Goal: Information Seeking & Learning: Learn about a topic

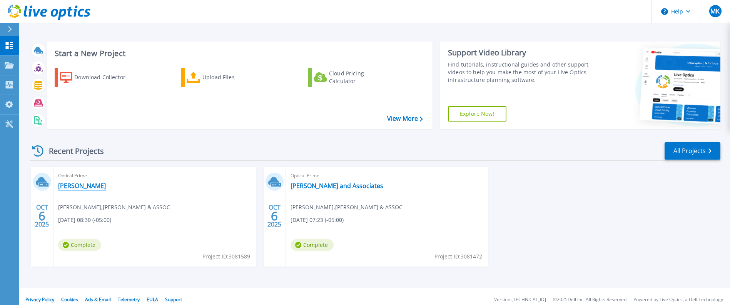
click at [77, 187] on link "[PERSON_NAME]" at bounding box center [82, 186] width 48 height 8
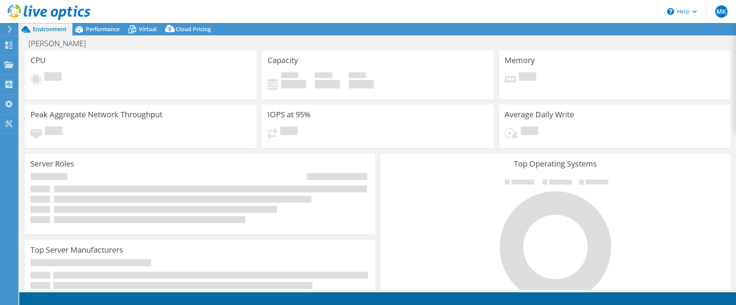
select select "USD"
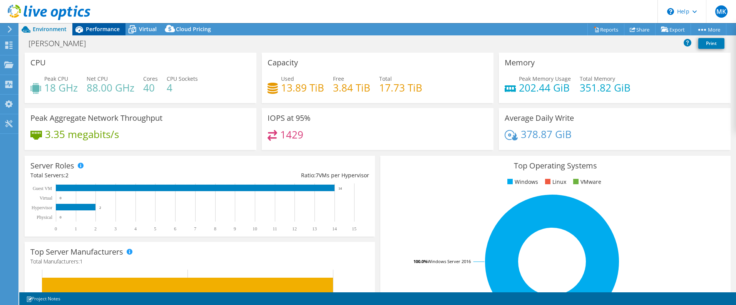
click at [105, 29] on span "Performance" at bounding box center [103, 28] width 34 height 7
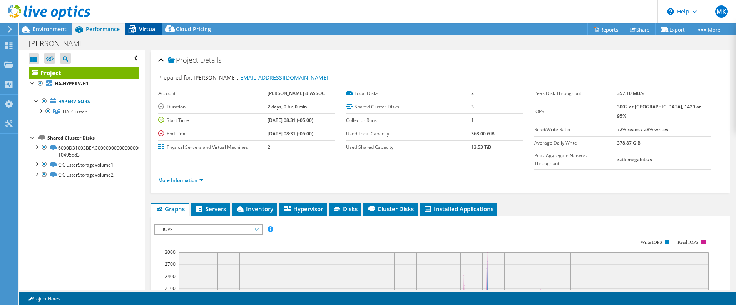
click at [149, 26] on span "Virtual" at bounding box center [148, 28] width 18 height 7
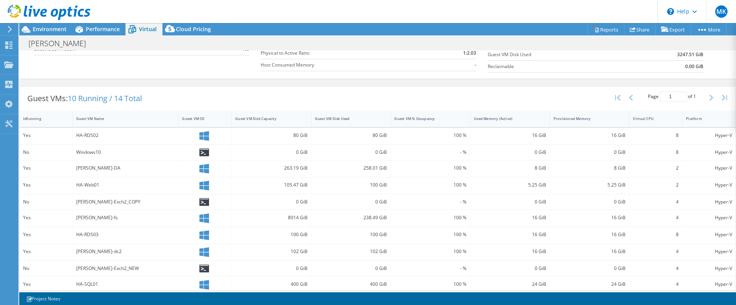
scroll to position [154, 0]
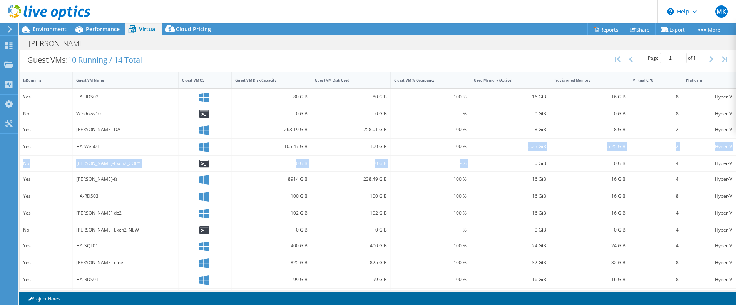
drag, startPoint x: 523, startPoint y: 153, endPoint x: 525, endPoint y: 165, distance: 11.7
click at [525, 164] on div "Yes HA-RDS02 80 GiB 80 GiB 100 % 16 GiB 16 GiB 8 Hyper-V No Windows10 0 GiB 0 G…" at bounding box center [378, 205] width 716 height 232
drag, startPoint x: 525, startPoint y: 165, endPoint x: 531, endPoint y: 67, distance: 98.3
click at [531, 67] on div "Guest VMs: 10 Running / 14 Total Page 1 of 1 5 rows 10 rows 20 rows 25 rows 50 …" at bounding box center [378, 60] width 716 height 24
click at [48, 29] on span "Environment" at bounding box center [50, 28] width 34 height 7
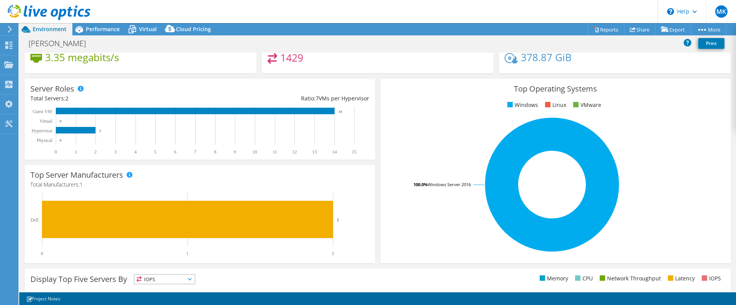
scroll to position [0, 0]
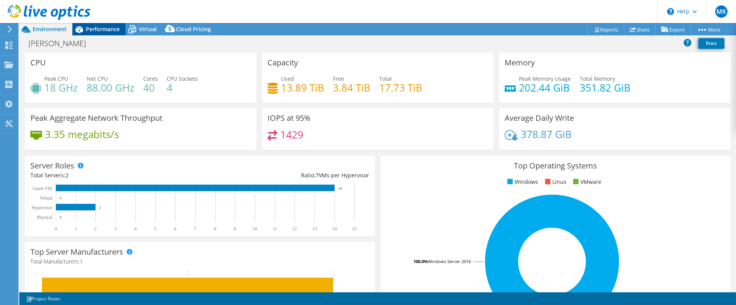
click at [104, 30] on span "Performance" at bounding box center [103, 28] width 34 height 7
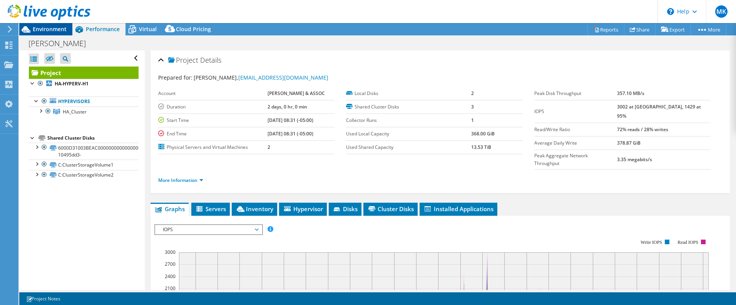
click at [54, 28] on span "Environment" at bounding box center [50, 28] width 34 height 7
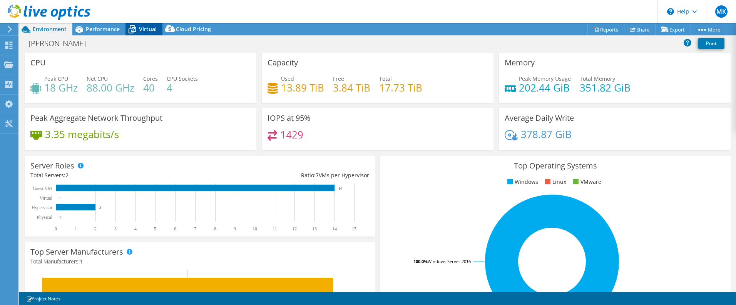
click at [149, 27] on span "Virtual" at bounding box center [148, 28] width 18 height 7
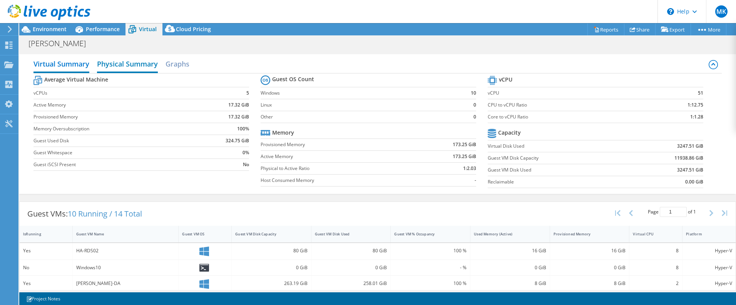
click at [130, 63] on h2 "Physical Summary" at bounding box center [127, 64] width 61 height 17
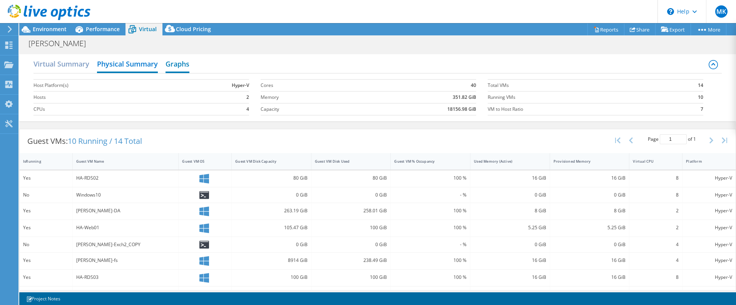
click at [179, 66] on h2 "Graphs" at bounding box center [177, 64] width 24 height 17
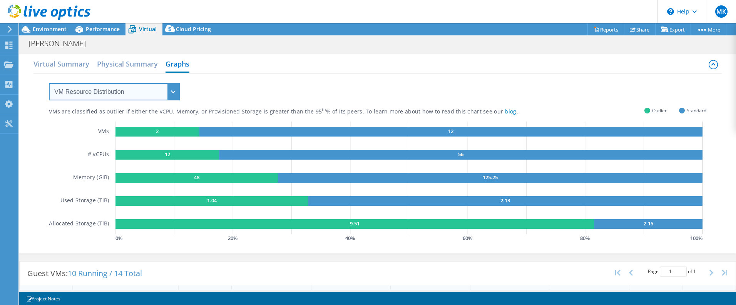
click at [174, 89] on select "VM Resource Distribution Provisioning Contrast Over Provisioning" at bounding box center [114, 91] width 131 height 17
select select "Provisioning Contrast"
click at [49, 83] on select "VM Resource Distribution Provisioning Contrast Over Provisioning" at bounding box center [114, 91] width 131 height 17
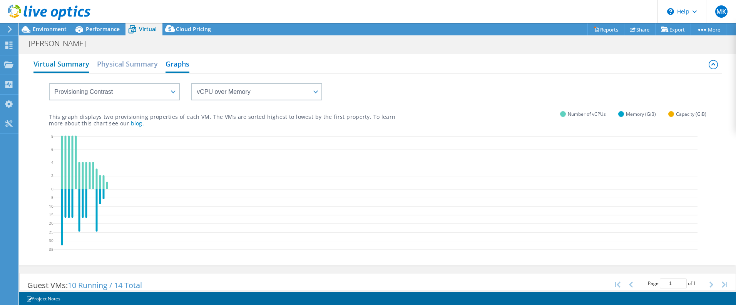
click at [77, 62] on h2 "Virtual Summary" at bounding box center [61, 64] width 56 height 17
